Goal: Use online tool/utility: Utilize a website feature to perform a specific function

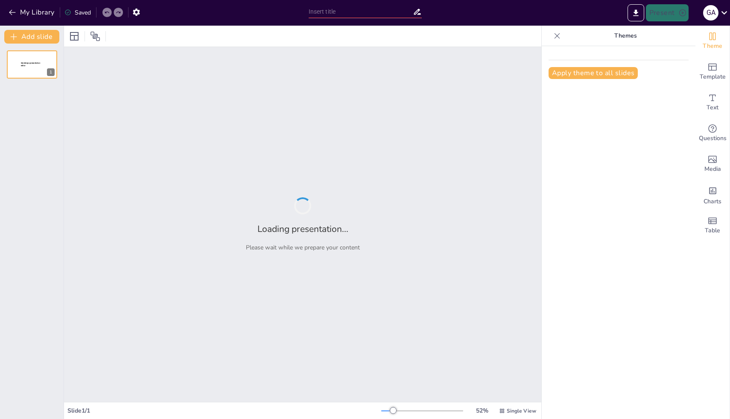
type input "New Sendsteps"
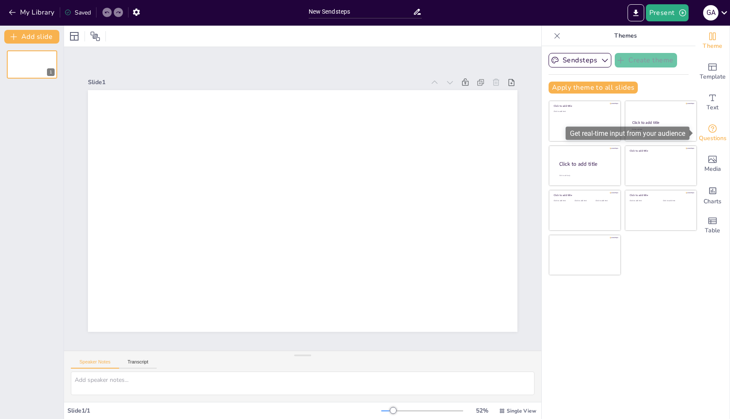
click at [713, 129] on icon "Get real-time input from your audience" at bounding box center [712, 128] width 10 height 10
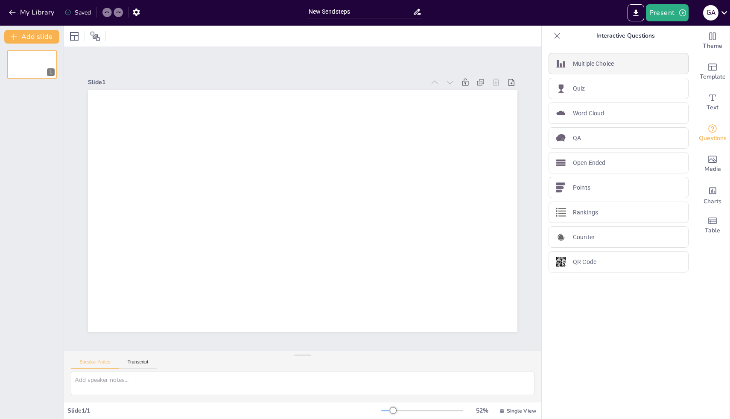
click at [606, 65] on p "Multiple Choice" at bounding box center [593, 63] width 41 height 9
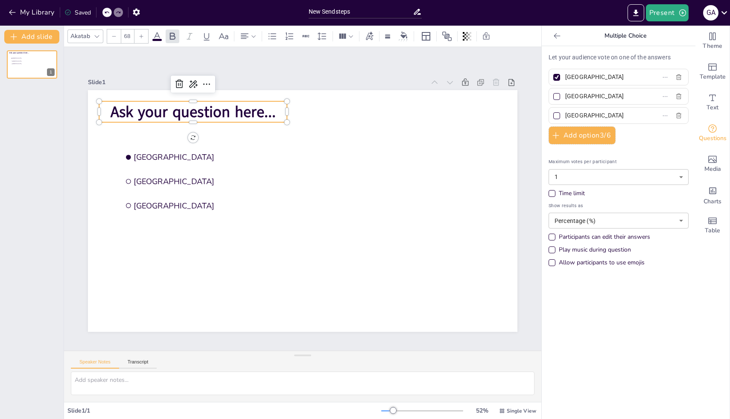
click at [252, 119] on span "Ask your question here..." at bounding box center [309, 59] width 114 height 146
click at [661, 15] on button "Present" at bounding box center [666, 12] width 43 height 17
click at [656, 52] on li "Play presentation" at bounding box center [679, 53] width 67 height 14
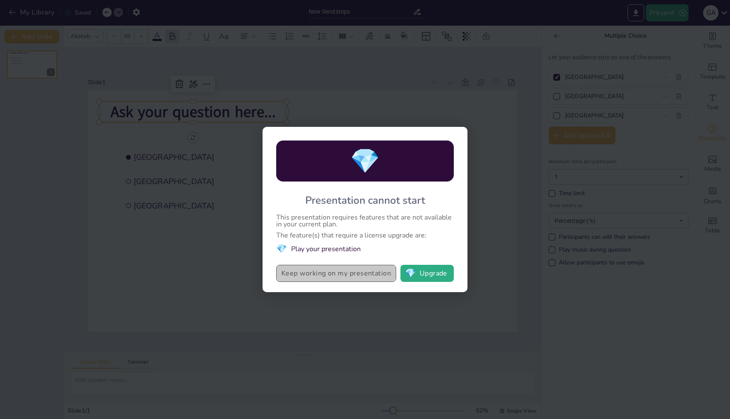
click at [361, 271] on button "Keep working on my presentation" at bounding box center [336, 273] width 120 height 17
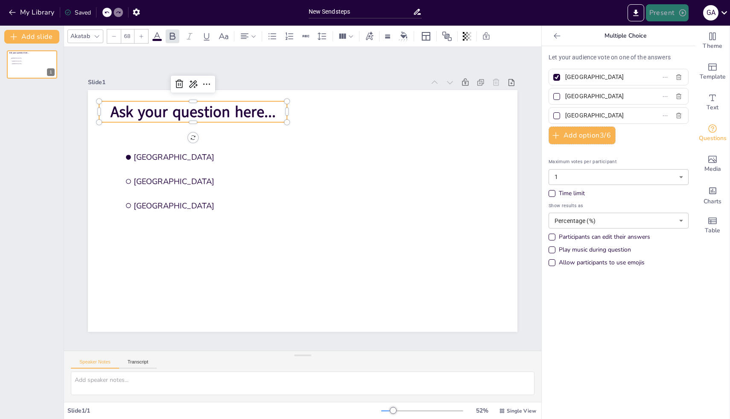
click at [671, 14] on button "Present" at bounding box center [666, 12] width 43 height 17
click at [662, 32] on li "Preview presentation" at bounding box center [679, 32] width 67 height 14
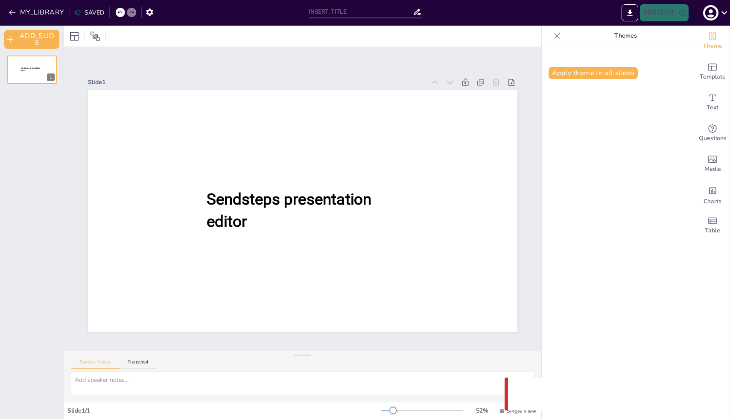
type input "New Sendsteps"
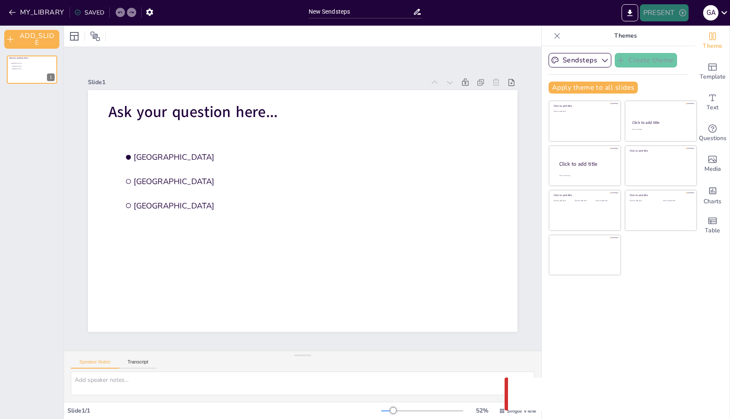
click at [683, 12] on icon "button" at bounding box center [682, 12] width 7 height 7
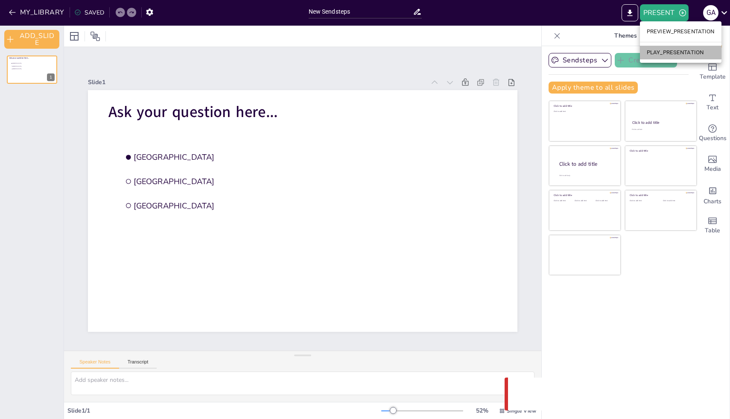
click at [667, 54] on li "PLAY_PRESENTATION" at bounding box center [680, 53] width 81 height 14
